Goal: Task Accomplishment & Management: Use online tool/utility

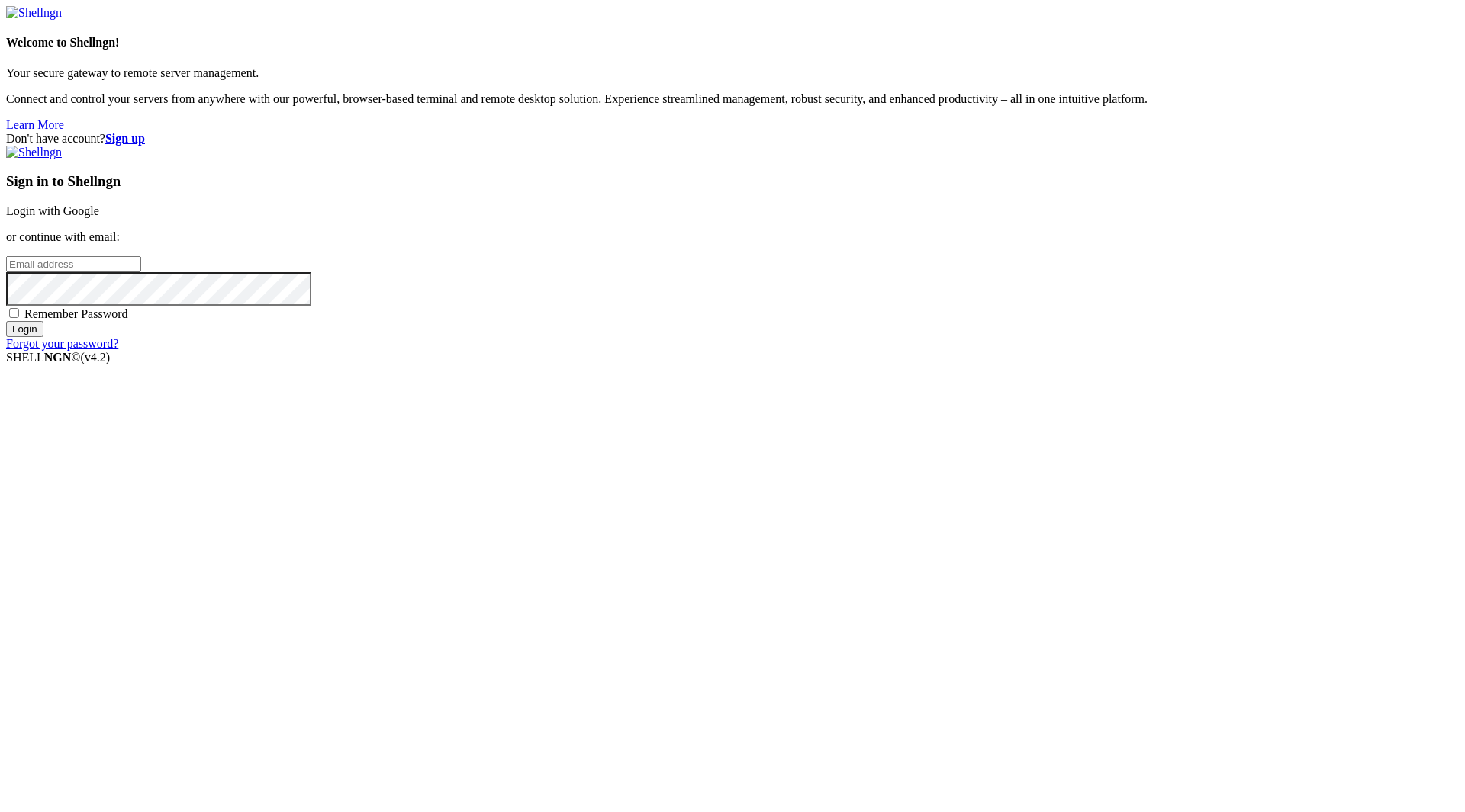
type input "[EMAIL_ADDRESS][DOMAIN_NAME]"
click at [887, 351] on div "Sign in to Shellngn Login with Google or continue with email: [EMAIL_ADDRESS][D…" at bounding box center [732, 248] width 1452 height 205
click at [128, 320] on span "Remember Password" at bounding box center [76, 313] width 104 height 13
click at [19, 318] on input "Remember Password" at bounding box center [14, 313] width 10 height 10
checkbox input "true"
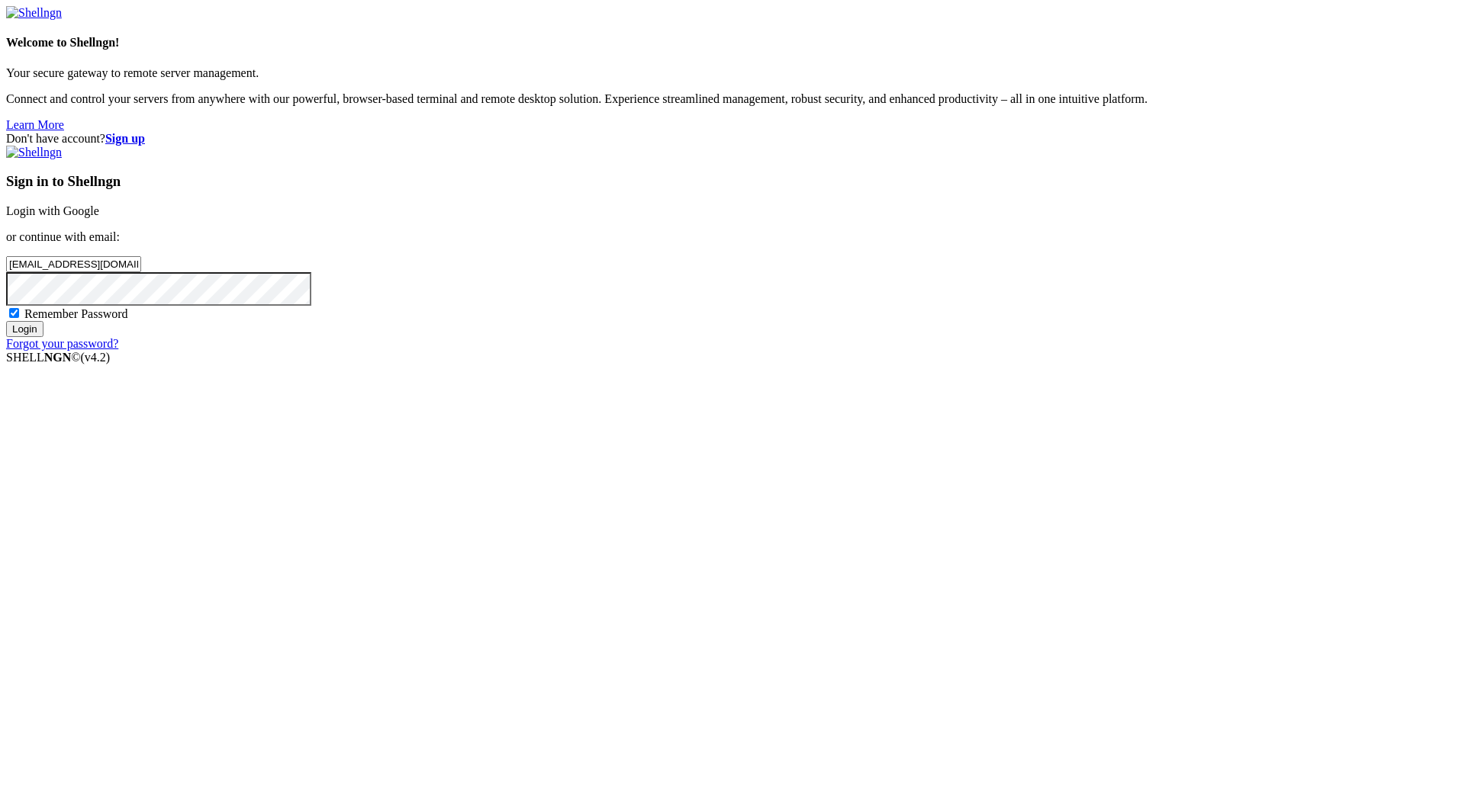
click at [899, 351] on div "Sign in to Shellngn Login with Google or continue with email: [EMAIL_ADDRESS][D…" at bounding box center [732, 248] width 1452 height 205
click at [43, 338] on input "Login" at bounding box center [24, 329] width 37 height 16
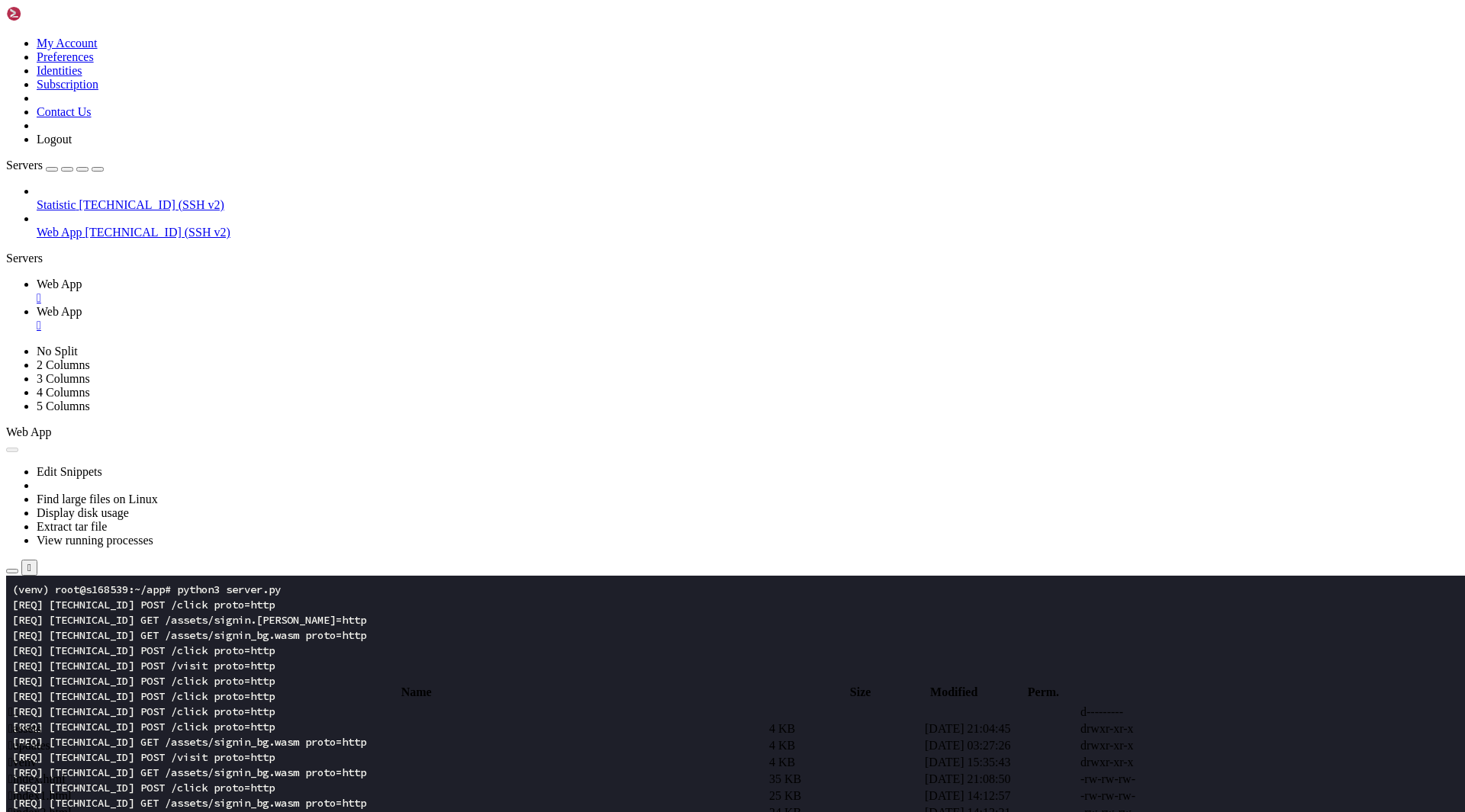
scroll to position [16, 0]
click at [68, 621] on button "Reconnect" at bounding box center [36, 629] width 61 height 16
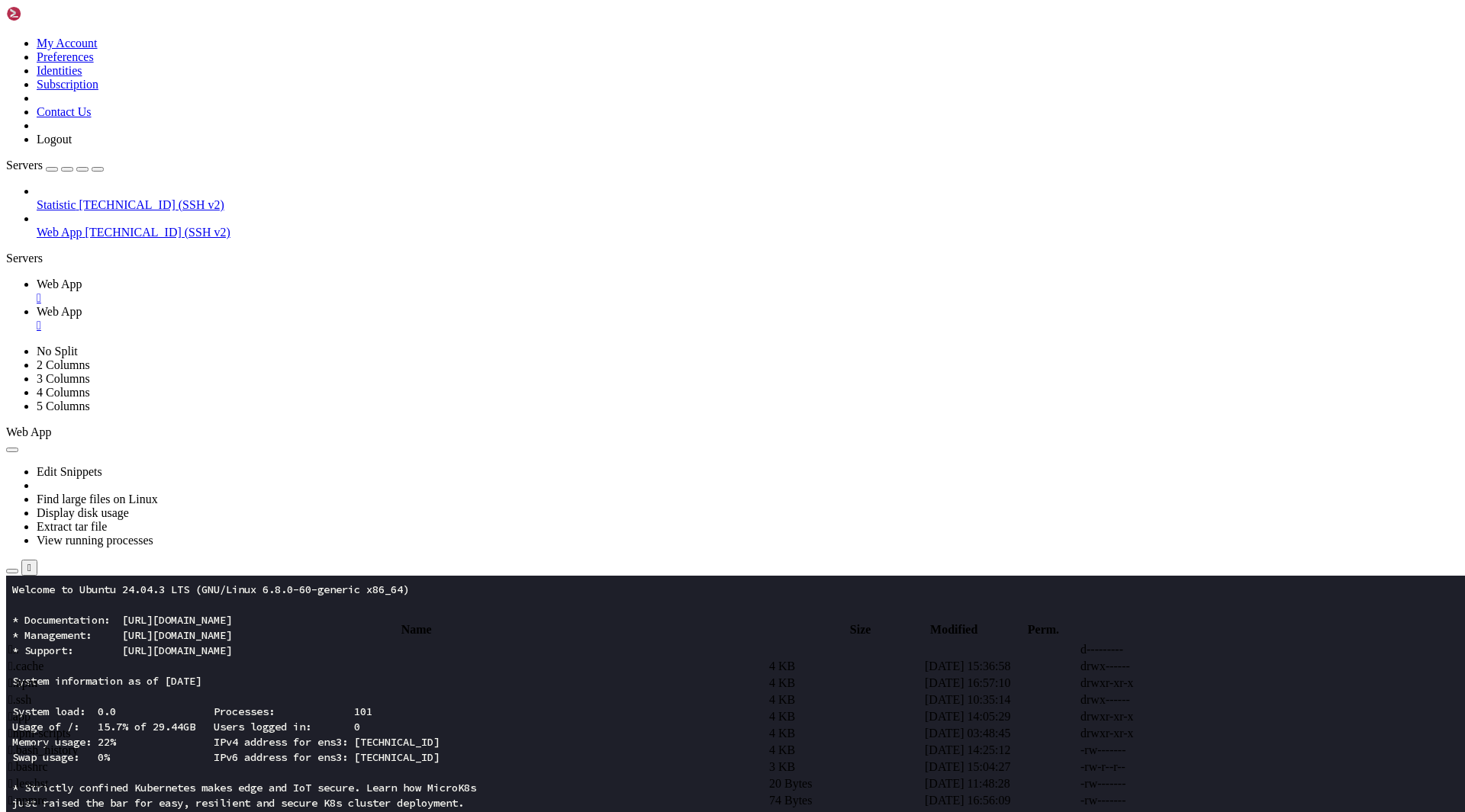
click at [82, 305] on span "Web App" at bounding box center [59, 311] width 46 height 13
click at [30, 710] on span " app" at bounding box center [20, 716] width 23 height 13
type input "/root/app"
click at [66, 710] on span " index.html" at bounding box center [37, 716] width 57 height 13
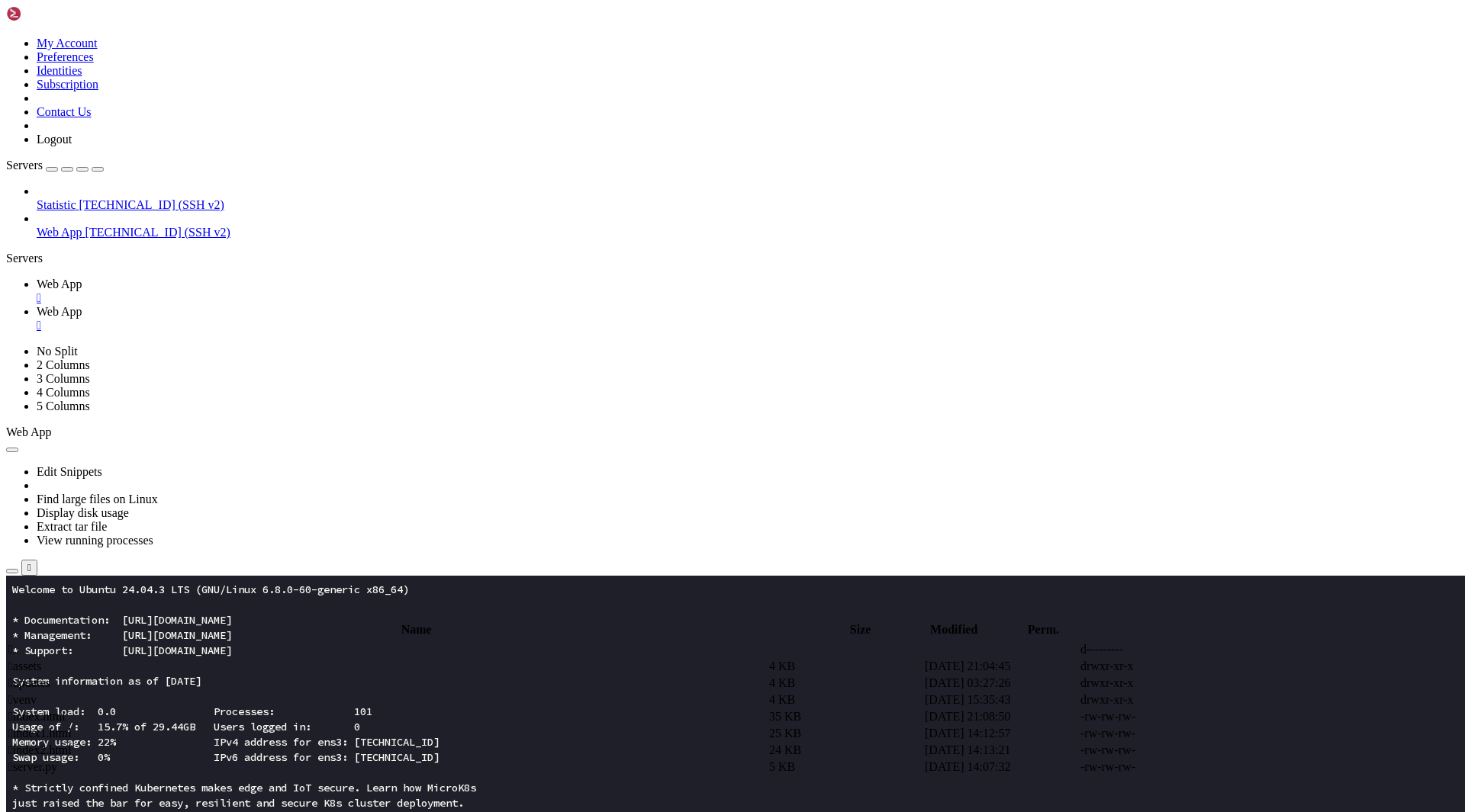
type textarea "</html>"
paste textarea
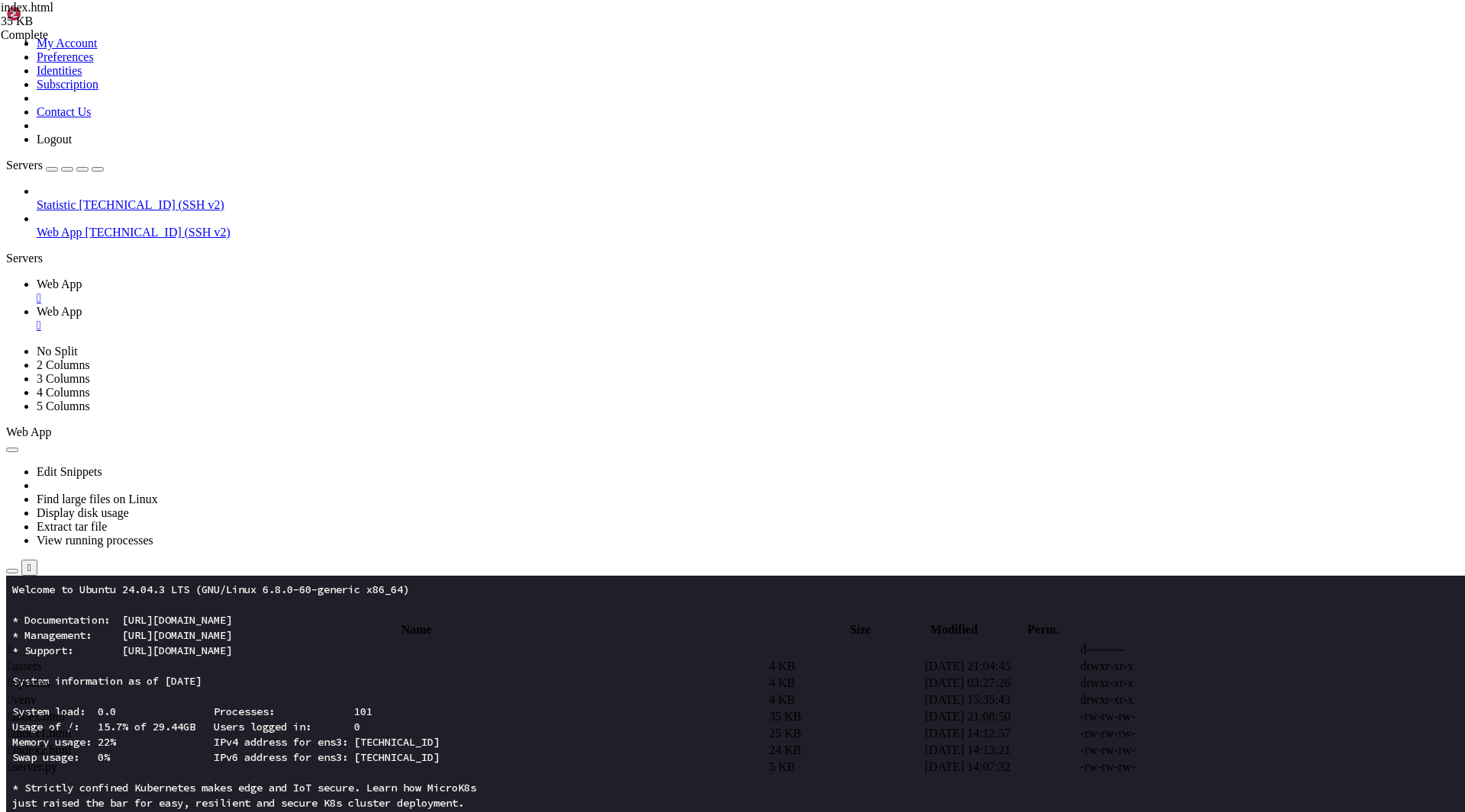
scroll to position [0, 0]
click at [66, 773] on span " index.html" at bounding box center [37, 779] width 57 height 13
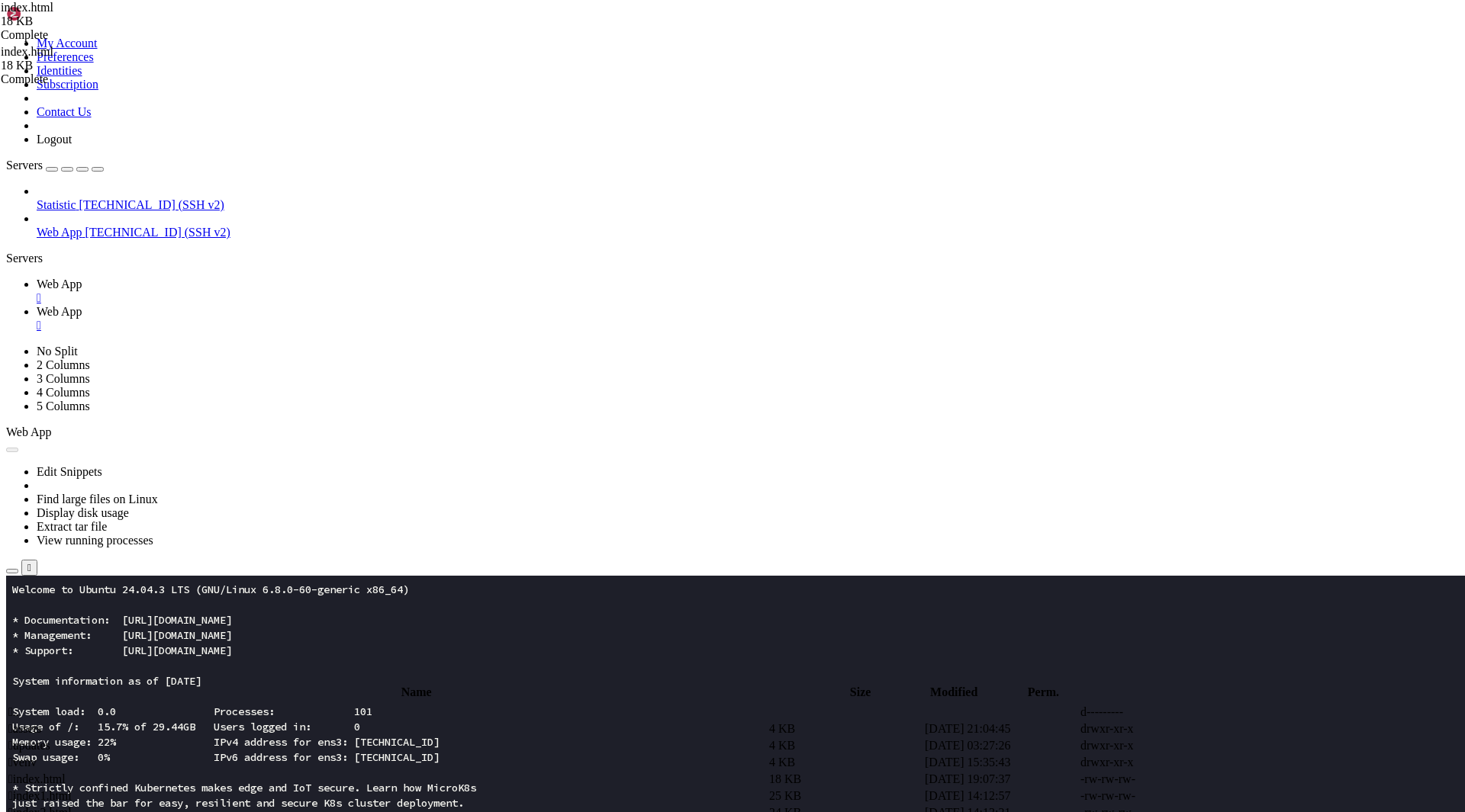
type textarea "</html>"
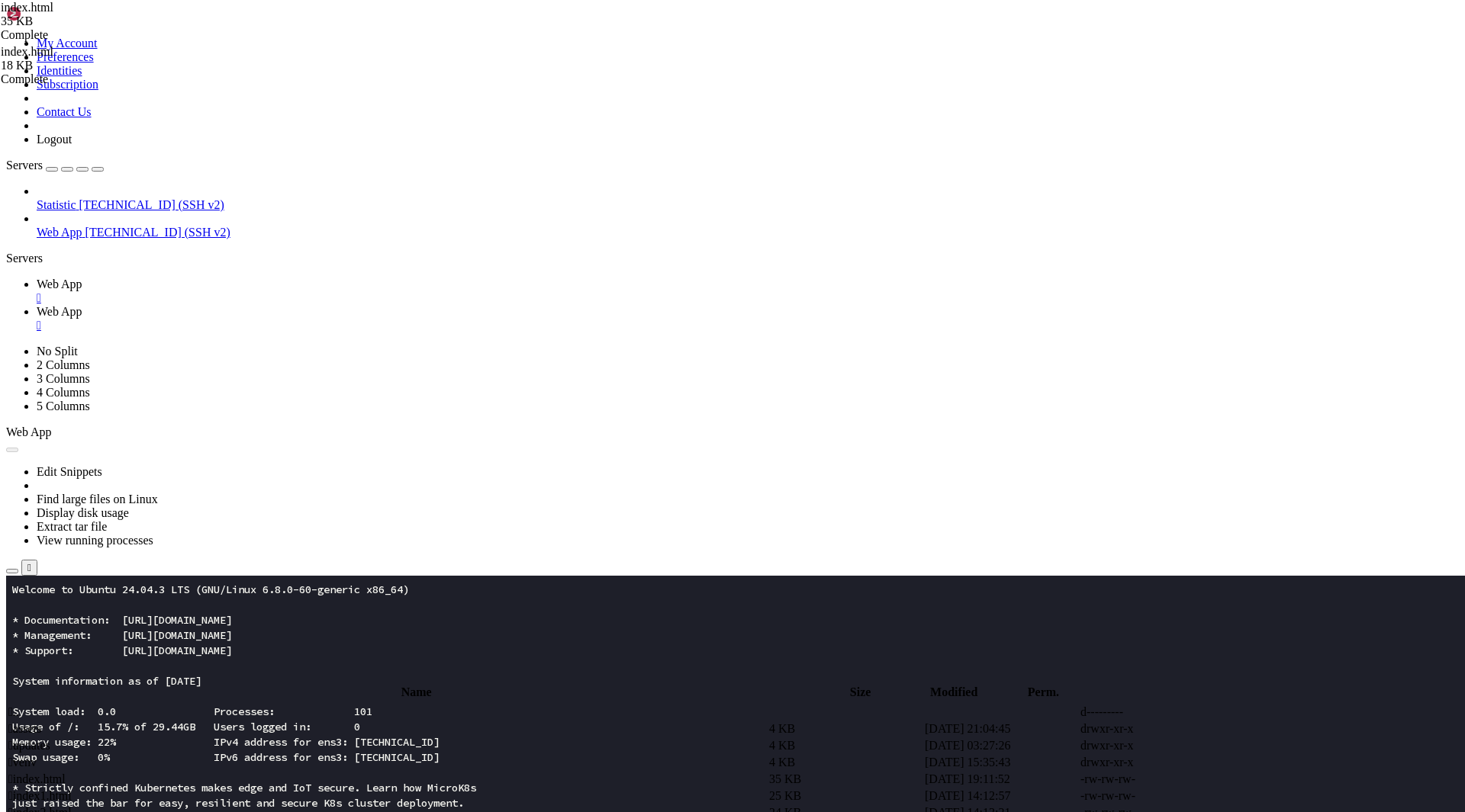
click at [50, 739] on span " updates" at bounding box center [29, 744] width 42 height 13
click at [269, 704] on td " .." at bounding box center [388, 712] width 759 height 16
click at [41, 722] on span " assets" at bounding box center [25, 728] width 33 height 13
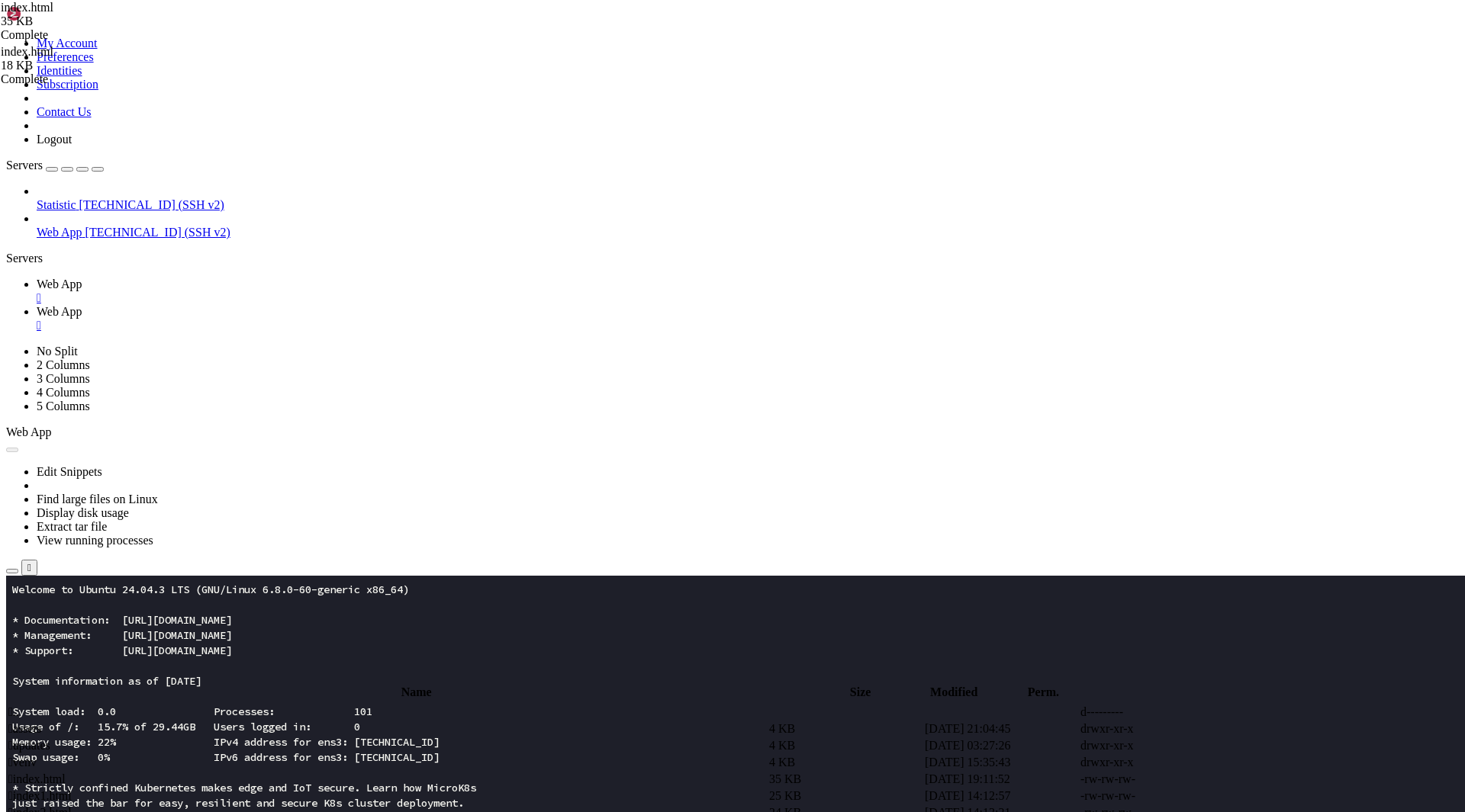
click at [41, 722] on span " assets" at bounding box center [25, 728] width 33 height 13
type input "/root/app/assets"
click at [92, 739] on span " signin_bg.wasm" at bounding box center [51, 744] width 84 height 13
click at [251, 721] on td " signin.js" at bounding box center [388, 729] width 759 height 16
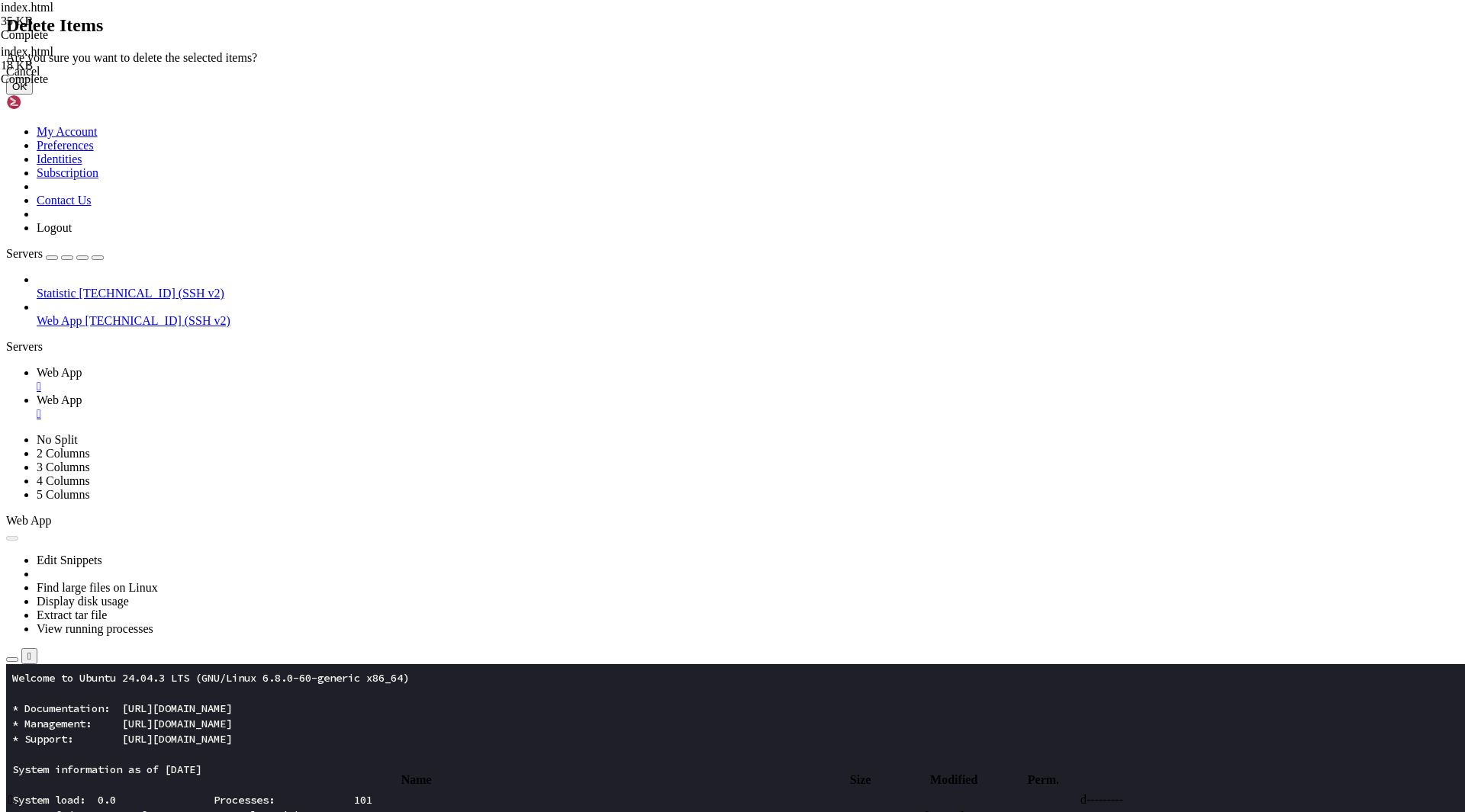
click at [33, 95] on button "OK" at bounding box center [19, 86] width 26 height 16
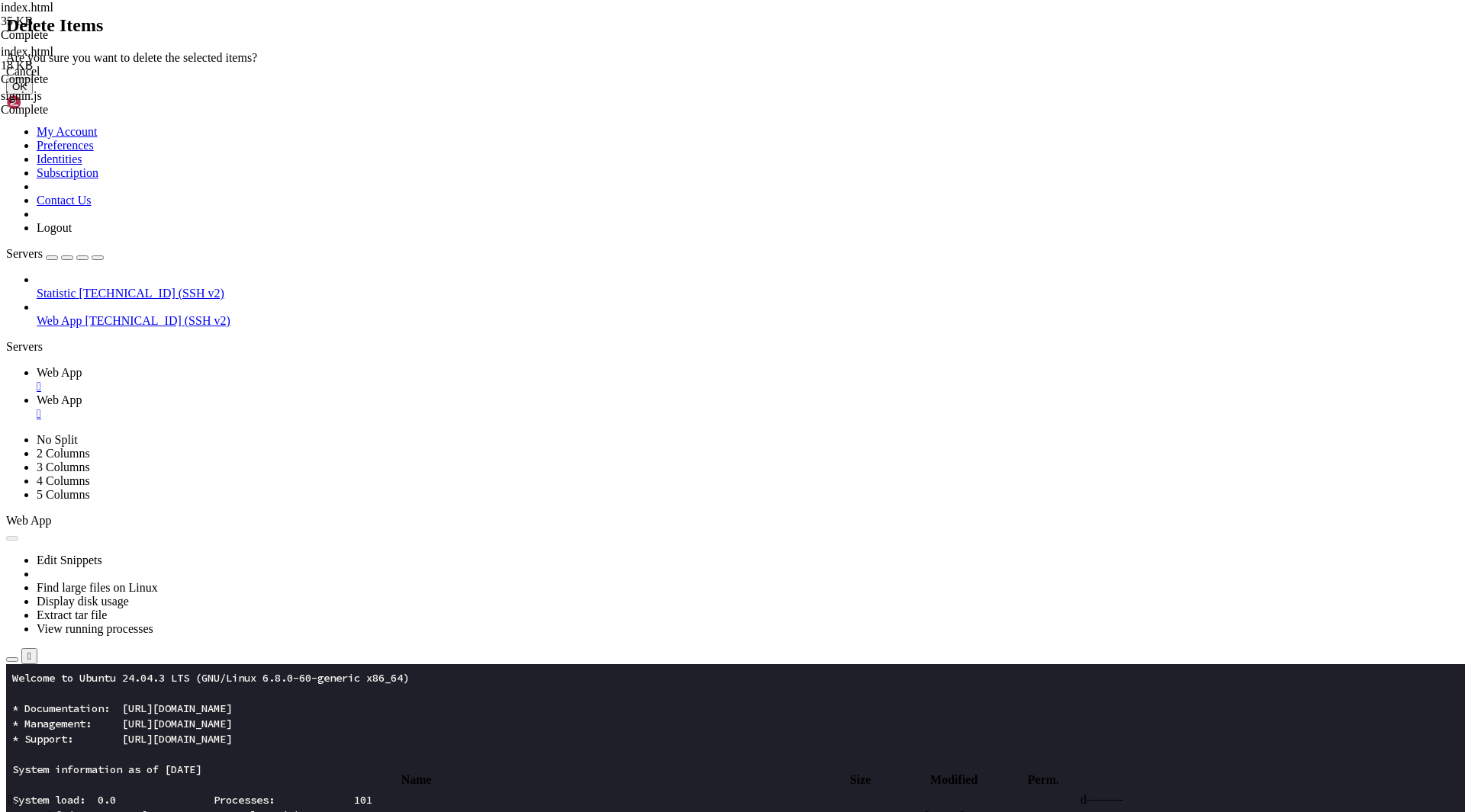
click at [33, 95] on button "OK" at bounding box center [19, 86] width 26 height 16
